Goal: Task Accomplishment & Management: Use online tool/utility

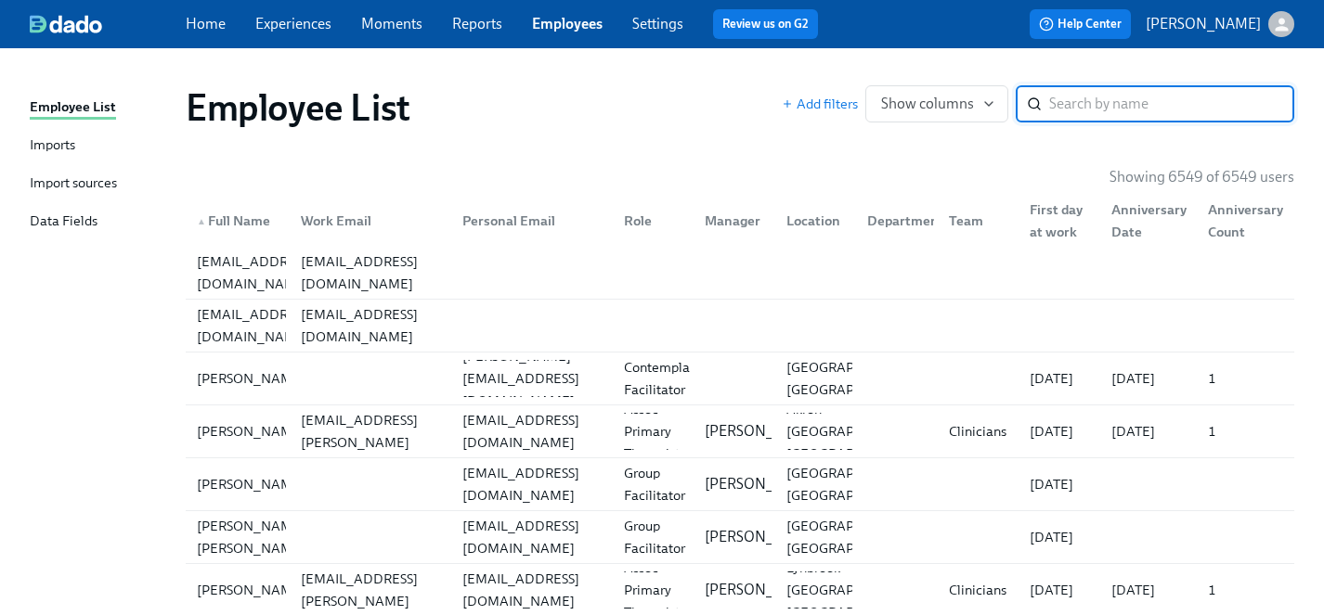
click at [280, 21] on link "Experiences" at bounding box center [293, 24] width 76 height 18
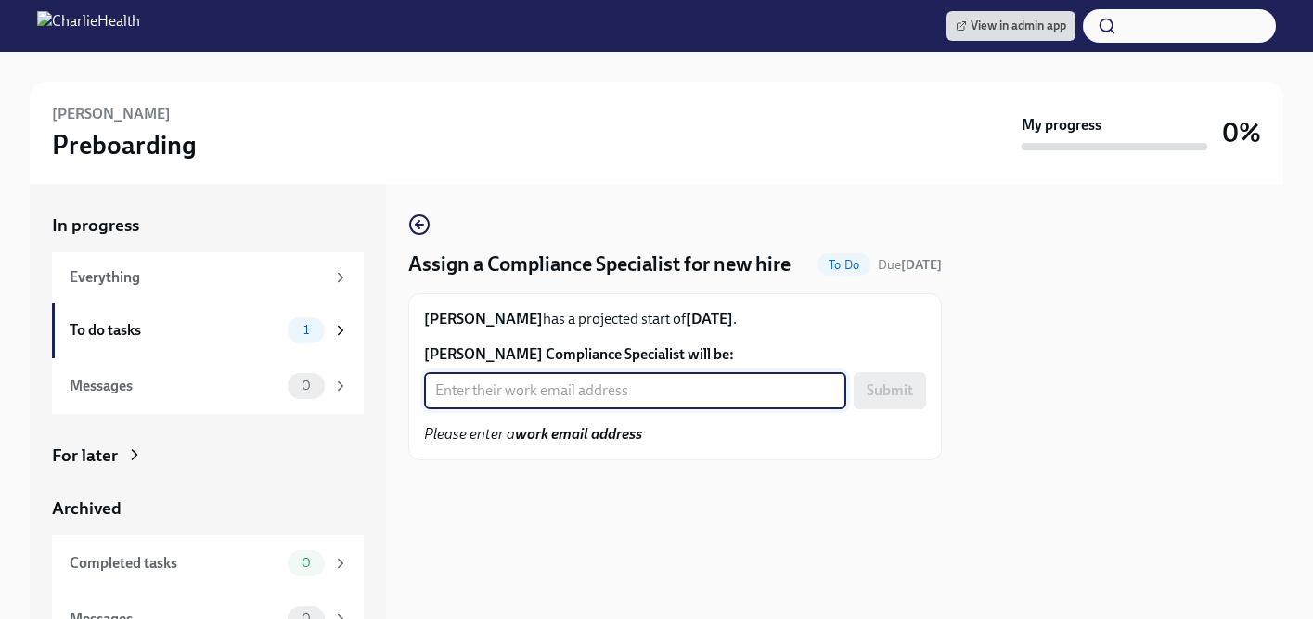
click at [462, 409] on input "[PERSON_NAME] Compliance Specialist will be:" at bounding box center [635, 390] width 422 height 37
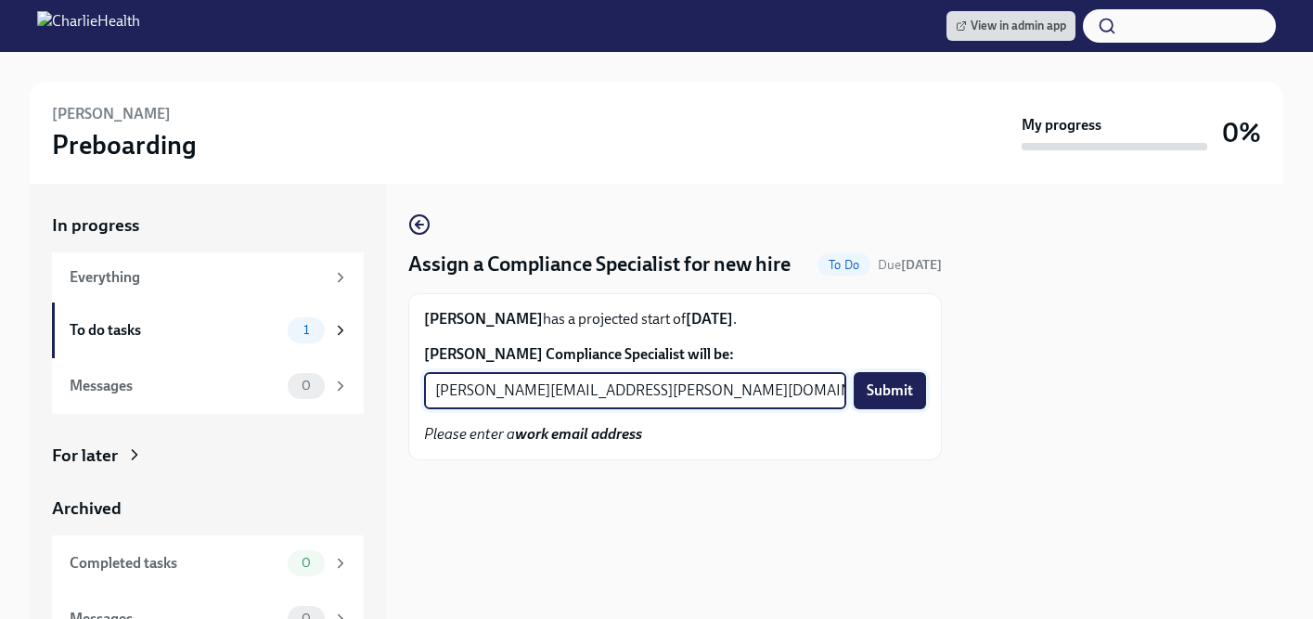
type input "tyler.pieper@charliehealth.com"
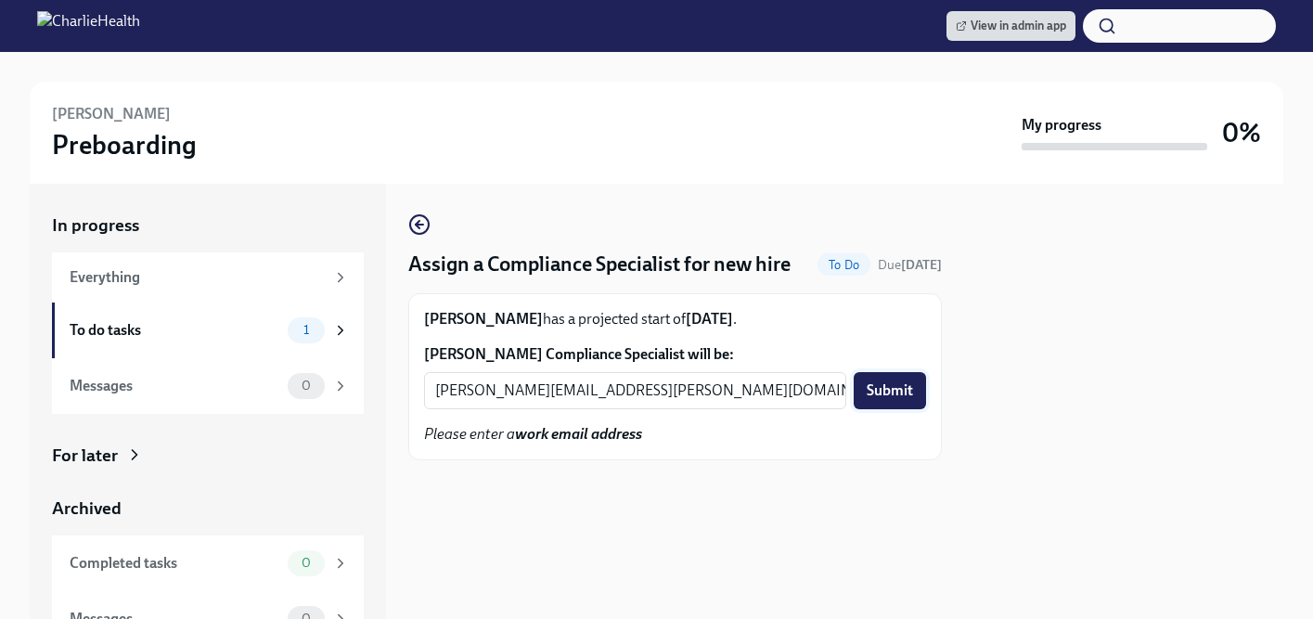
click at [879, 400] on span "Submit" at bounding box center [890, 390] width 46 height 19
click at [512, 409] on input "[PERSON_NAME] Compliance Specialist will be:" at bounding box center [635, 390] width 422 height 37
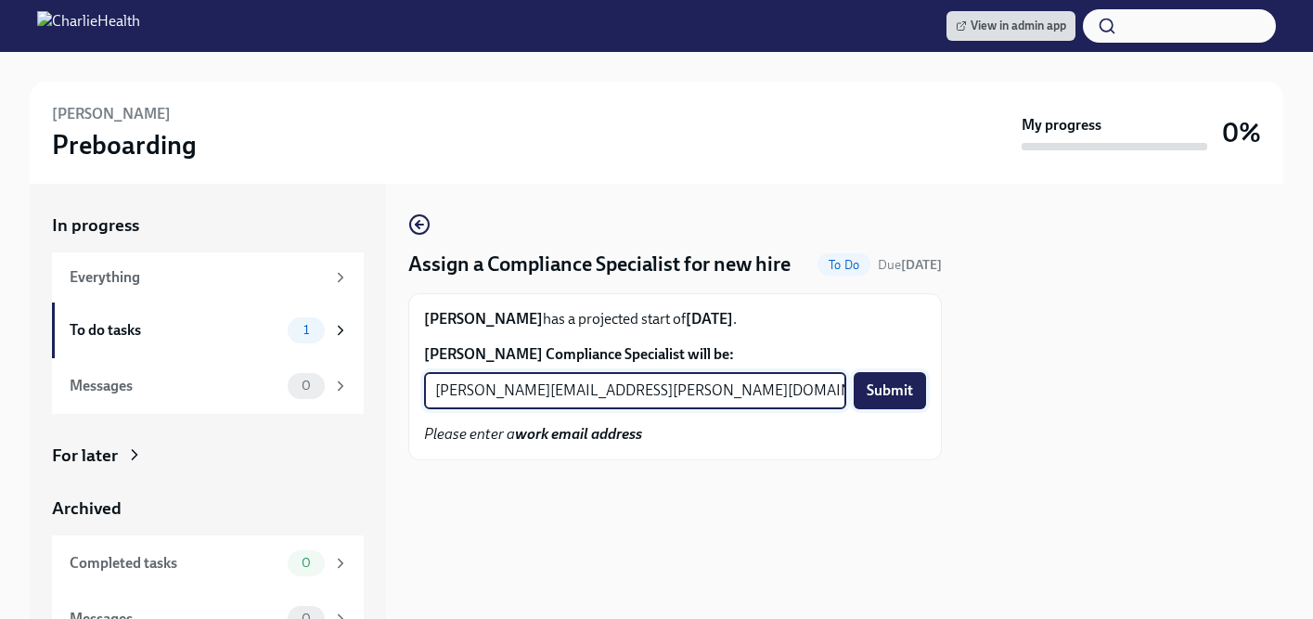
type input "[PERSON_NAME][EMAIL_ADDRESS][PERSON_NAME][DOMAIN_NAME]"
click at [884, 400] on span "Submit" at bounding box center [890, 390] width 46 height 19
